Goal: Navigation & Orientation: Find specific page/section

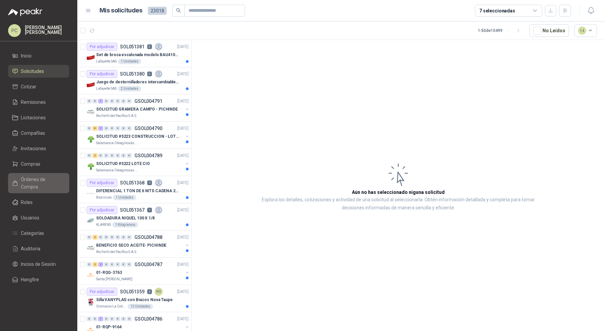
drag, startPoint x: 0, startPoint y: 0, endPoint x: 40, endPoint y: 174, distance: 178.2
click at [40, 174] on link "Órdenes de Compra" at bounding box center [38, 183] width 61 height 20
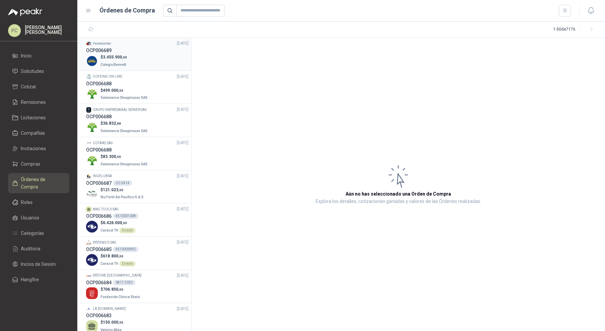
click at [139, 56] on div "$ 3.455.900 ,00 [GEOGRAPHIC_DATA][PERSON_NAME]" at bounding box center [137, 61] width 103 height 14
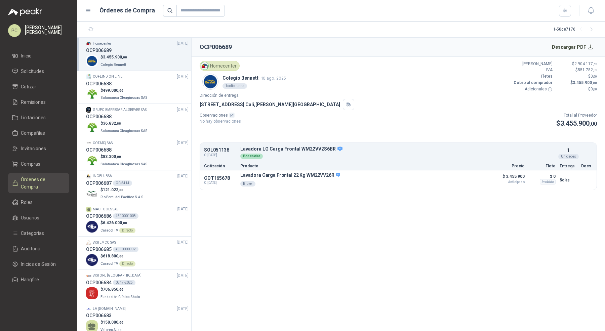
click at [143, 58] on div "$ 3.455.900 ,00 [GEOGRAPHIC_DATA][PERSON_NAME]" at bounding box center [137, 61] width 103 height 14
click at [144, 84] on div "OCP006688" at bounding box center [137, 83] width 103 height 7
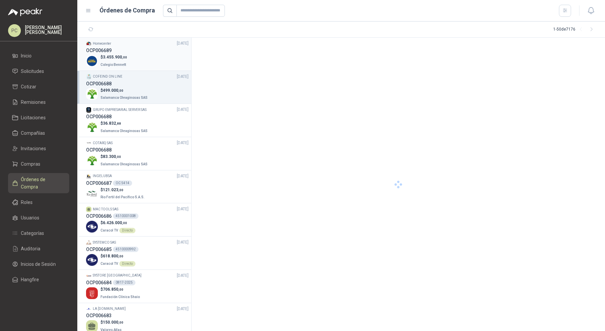
click at [143, 57] on div "$ 3.455.900 ,00 [GEOGRAPHIC_DATA][PERSON_NAME]" at bounding box center [137, 61] width 103 height 14
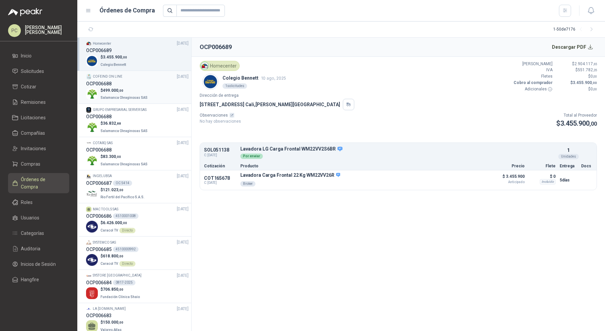
click at [130, 86] on div "OCP006688" at bounding box center [137, 83] width 103 height 7
click at [140, 58] on div "$ 3.455.900 ,00 [GEOGRAPHIC_DATA][PERSON_NAME]" at bounding box center [137, 61] width 103 height 14
click at [134, 91] on p "$ 499.000 ,00" at bounding box center [125, 90] width 48 height 6
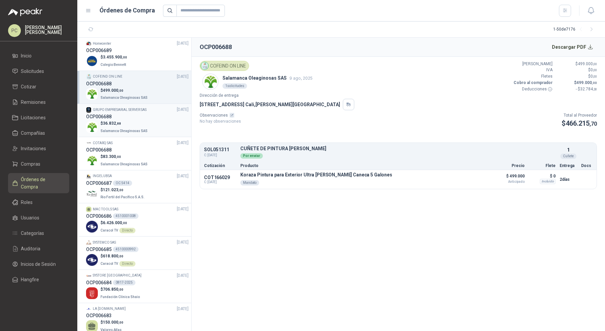
click at [131, 123] on p "$ 36.832 ,88" at bounding box center [125, 123] width 48 height 6
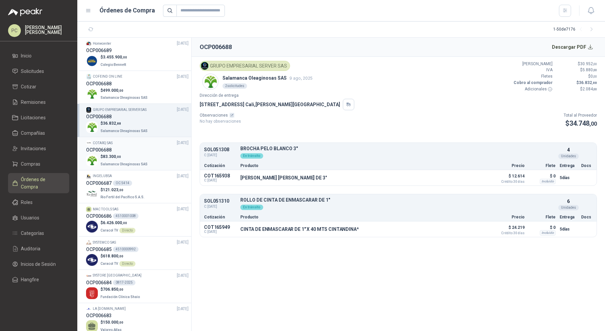
click at [125, 152] on div "OCP006688" at bounding box center [137, 149] width 103 height 7
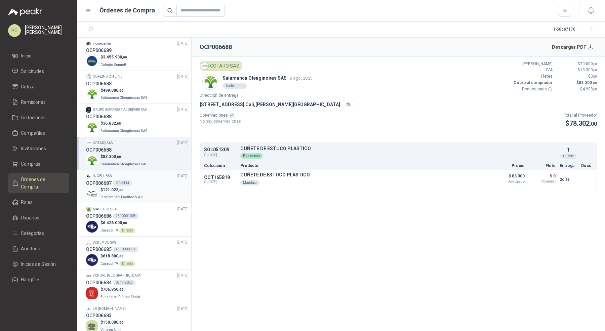
click at [125, 184] on div "OC 5414" at bounding box center [122, 183] width 19 height 5
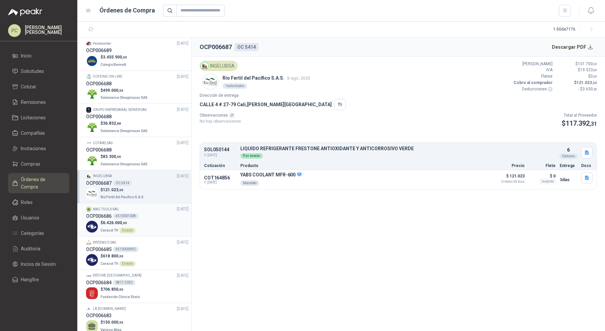
click at [128, 215] on div "4510001008" at bounding box center [126, 216] width 26 height 5
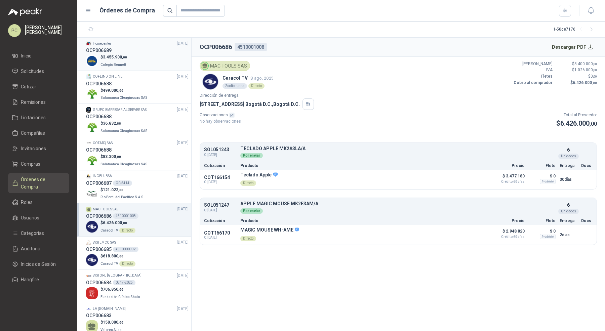
click at [156, 61] on div "$ 3.455.900 ,00 [GEOGRAPHIC_DATA][PERSON_NAME]" at bounding box center [137, 61] width 103 height 14
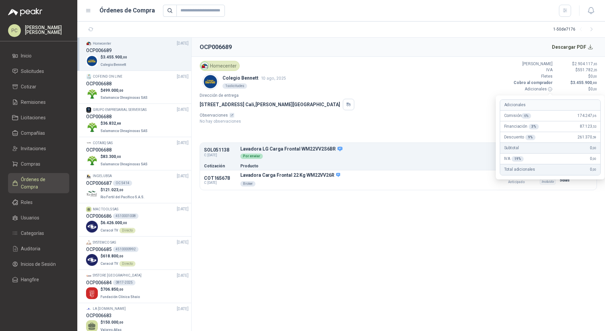
click at [551, 88] on icon at bounding box center [550, 89] width 5 height 5
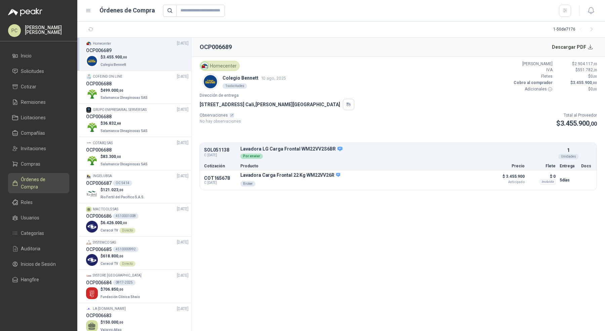
click at [486, 95] on p "Dirección de entrega" at bounding box center [399, 96] width 398 height 6
